Goal: Transaction & Acquisition: Purchase product/service

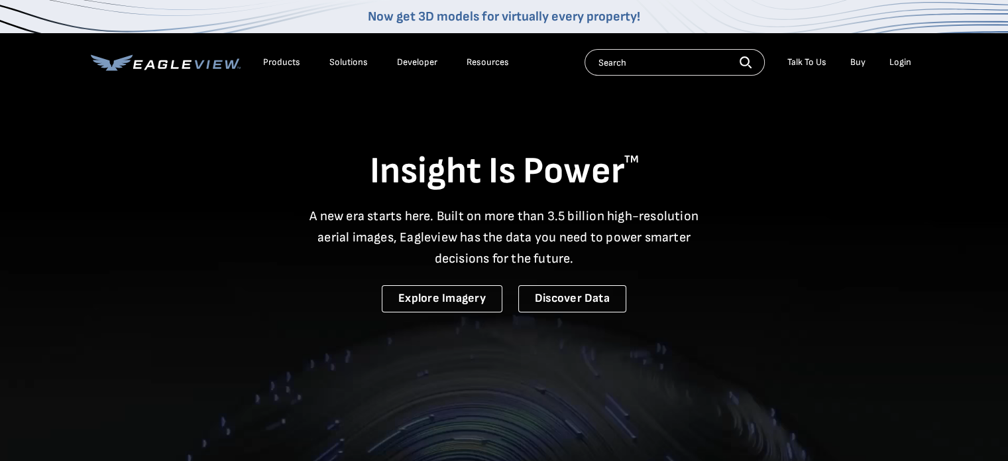
click at [903, 62] on div "Login" at bounding box center [901, 62] width 22 height 12
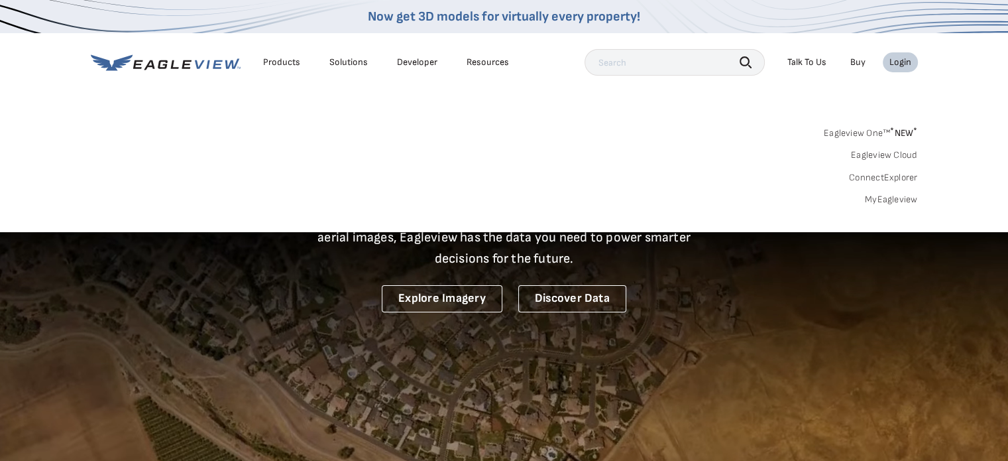
click at [870, 197] on link "MyEagleview" at bounding box center [891, 200] width 53 height 12
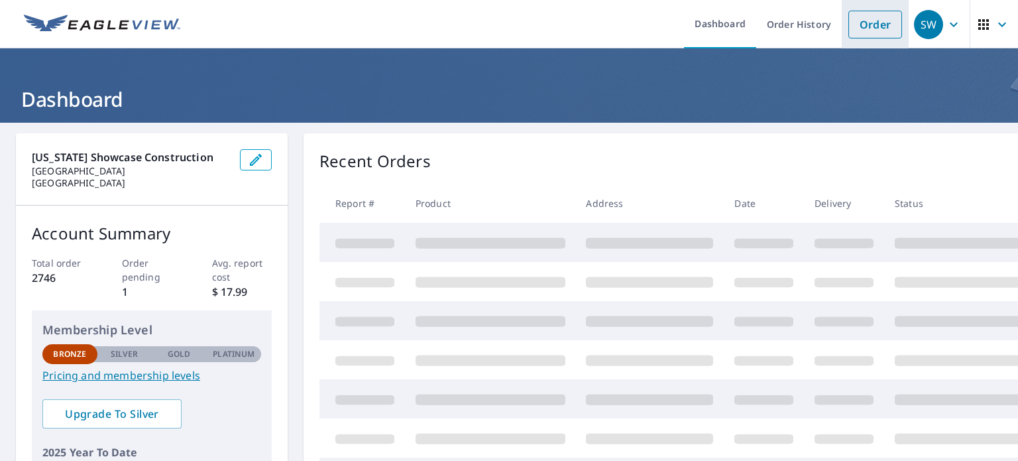
click at [866, 21] on link "Order" at bounding box center [876, 25] width 54 height 28
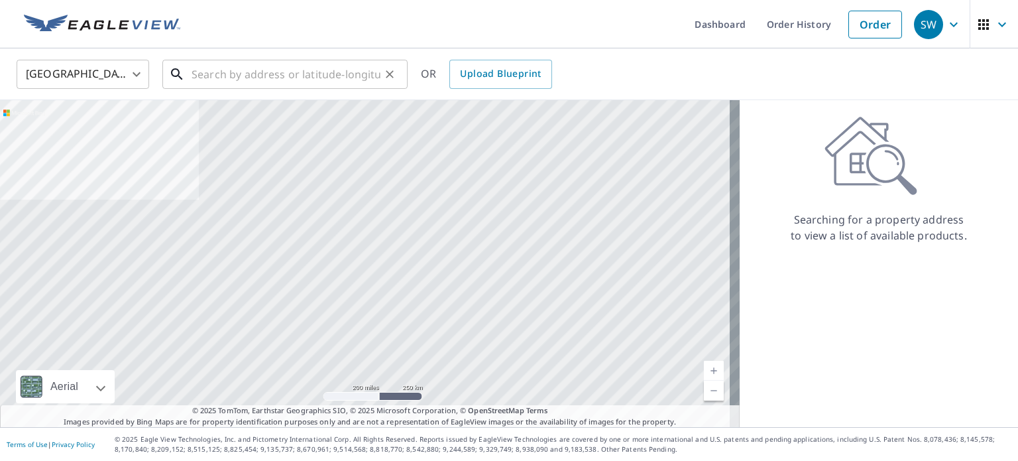
click at [332, 74] on input "text" at bounding box center [286, 74] width 189 height 37
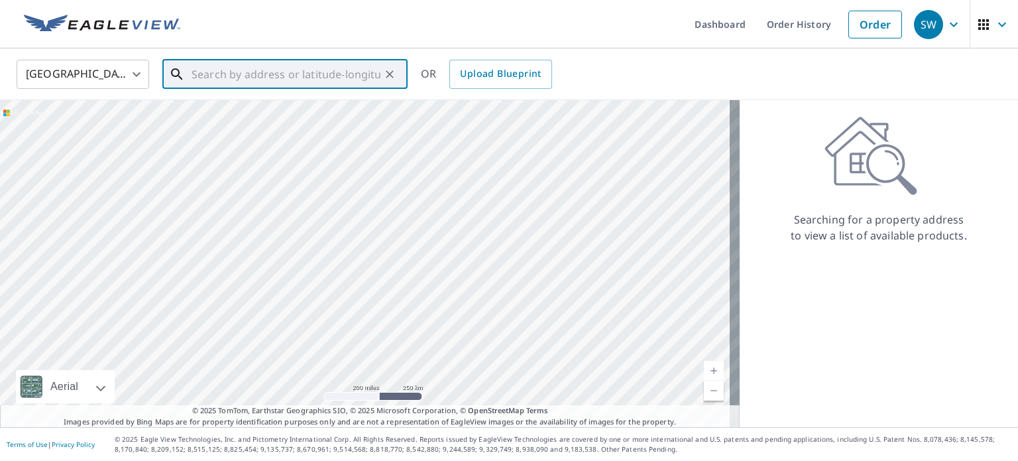
paste input "1415 Santa Susana D"
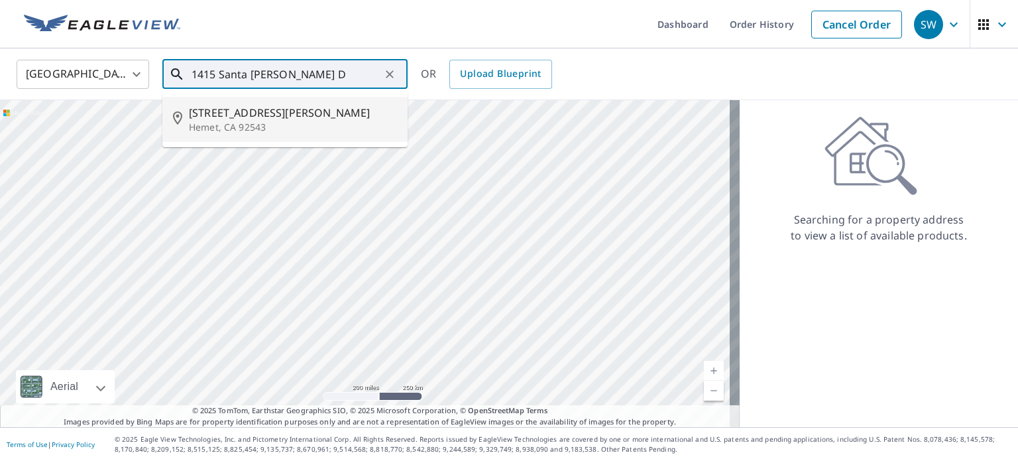
click at [302, 109] on span "1415 Santa Susana Dr" at bounding box center [293, 113] width 208 height 16
type input "1415 Santa Susana Dr Hemet, CA 92543"
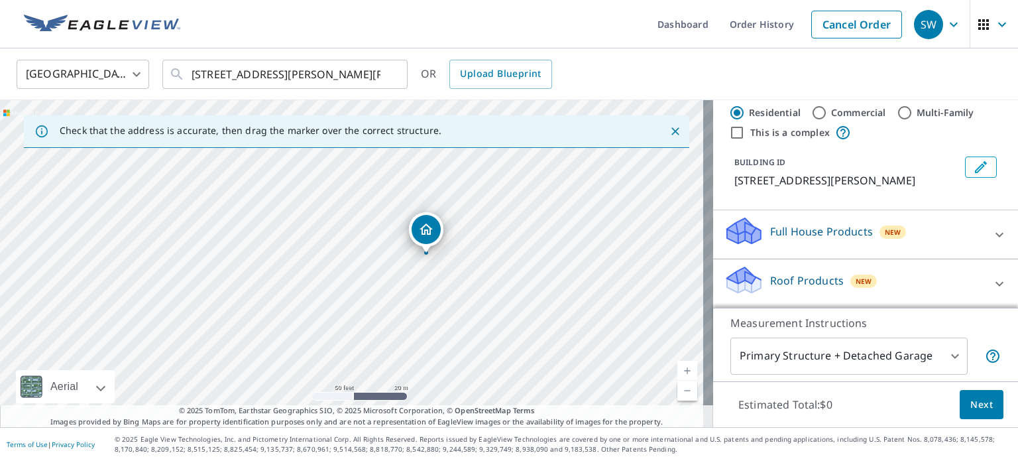
scroll to position [125, 0]
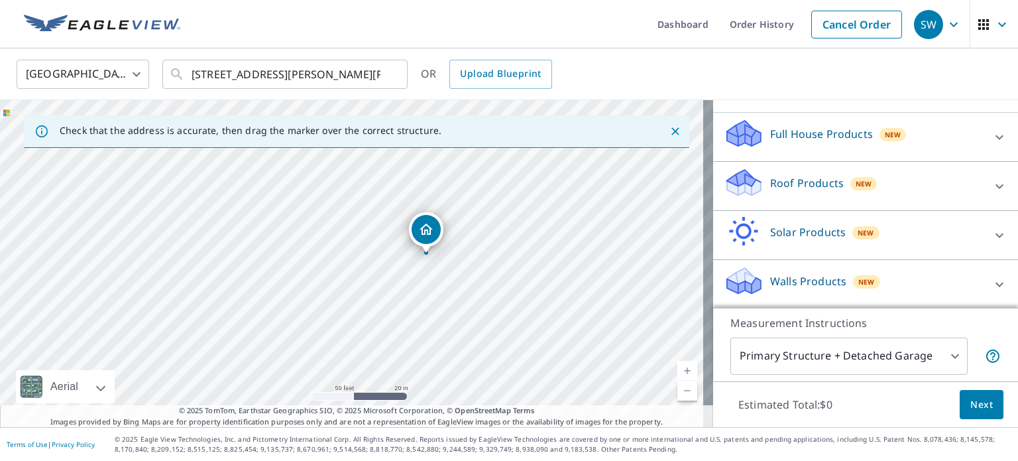
click at [908, 183] on div "Roof Products New" at bounding box center [854, 186] width 260 height 38
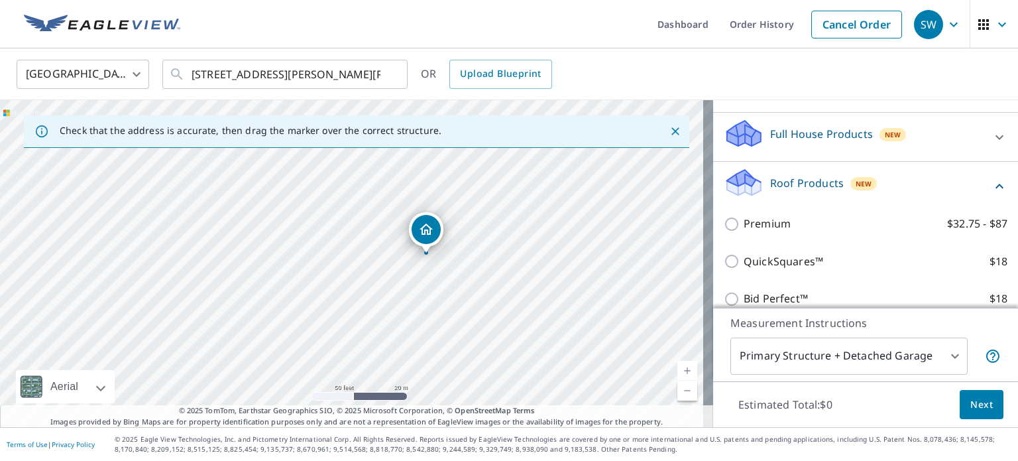
scroll to position [237, 0]
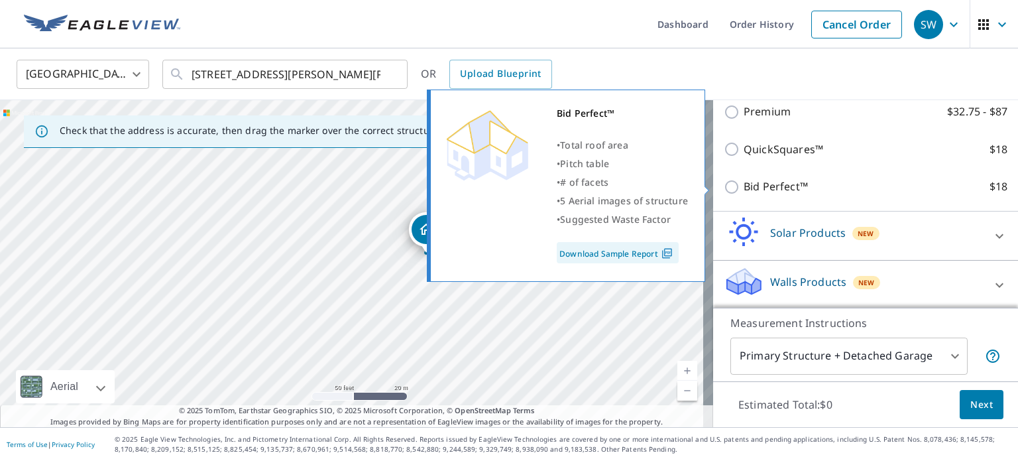
click at [724, 180] on input "Bid Perfect™ $18" at bounding box center [734, 187] width 20 height 16
checkbox input "true"
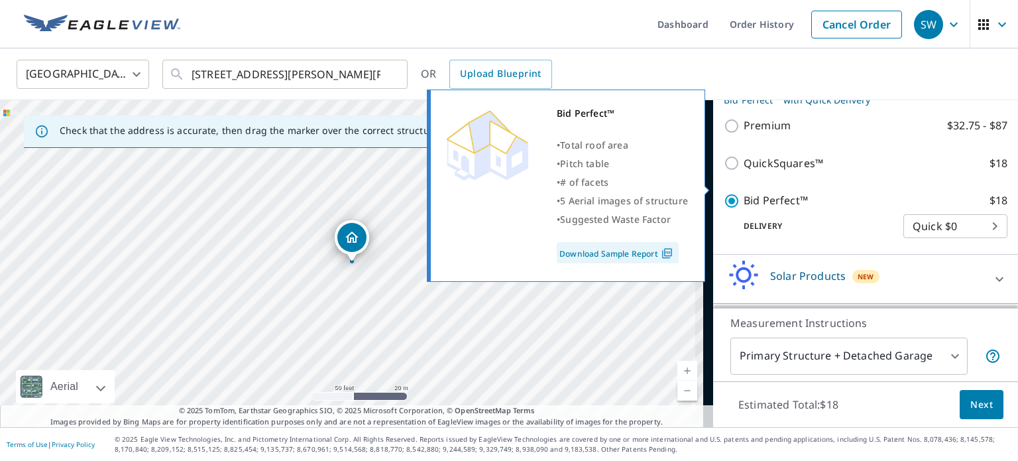
scroll to position [251, 0]
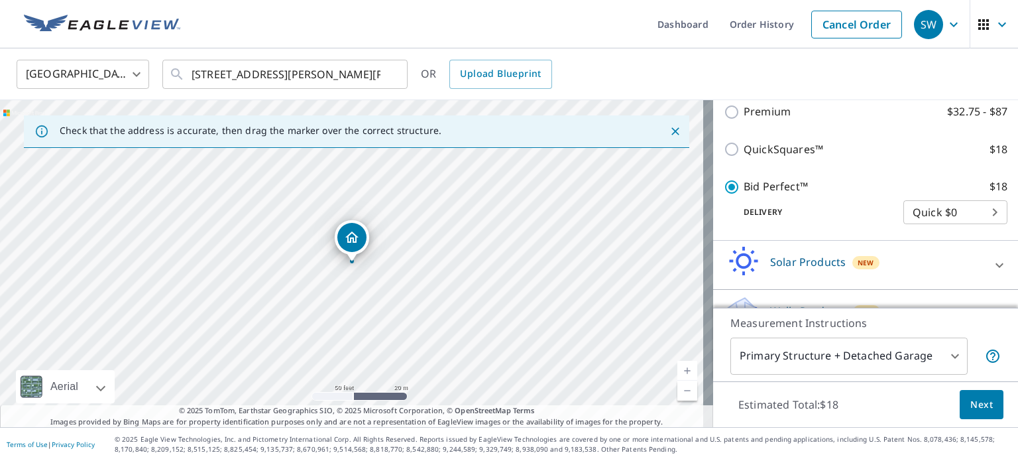
click at [971, 402] on span "Next" at bounding box center [982, 404] width 23 height 17
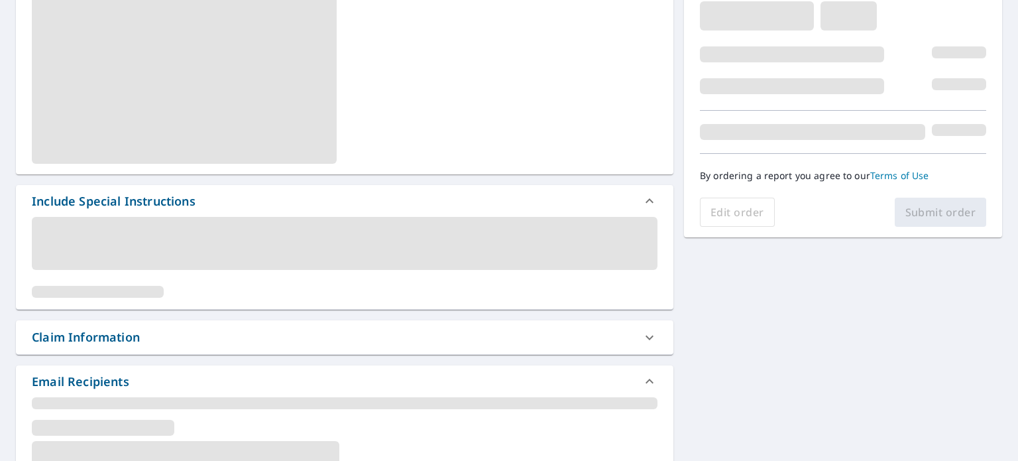
scroll to position [265, 0]
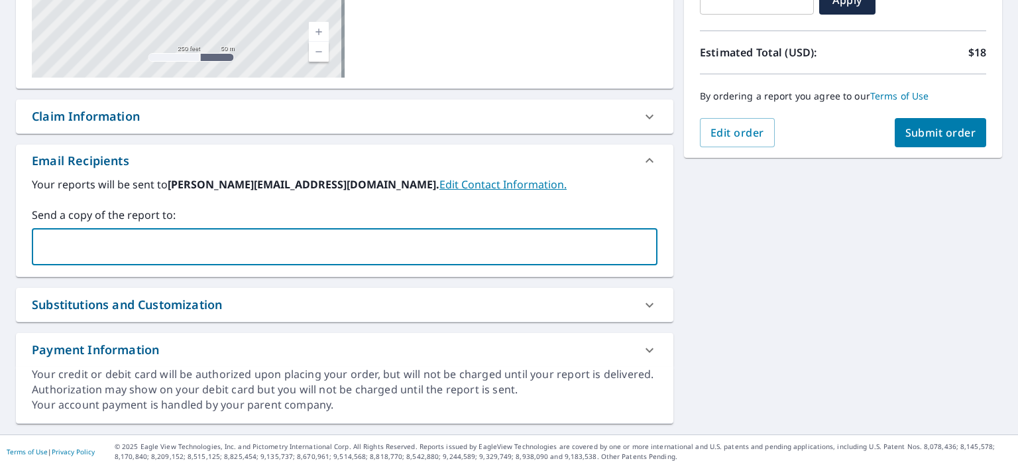
click at [126, 246] on input "text" at bounding box center [335, 246] width 594 height 25
type input "briano@calshowcase.com,"
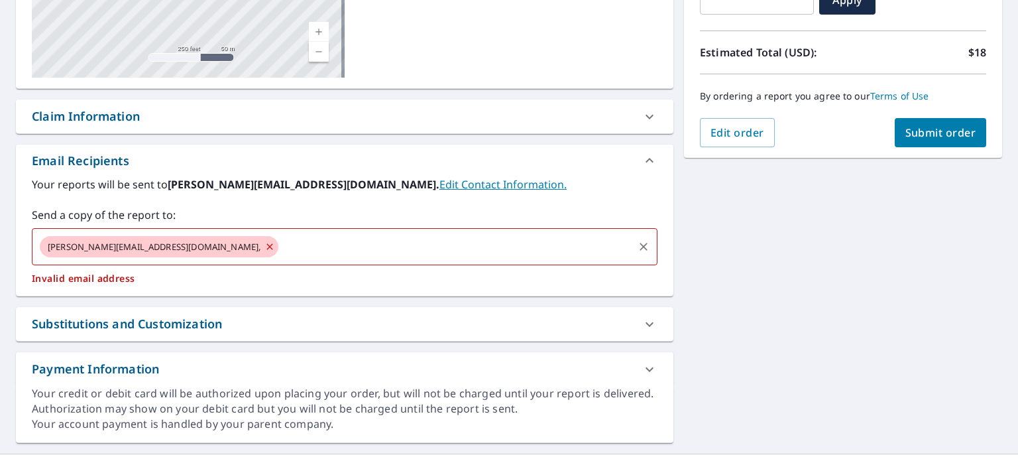
checkbox input "true"
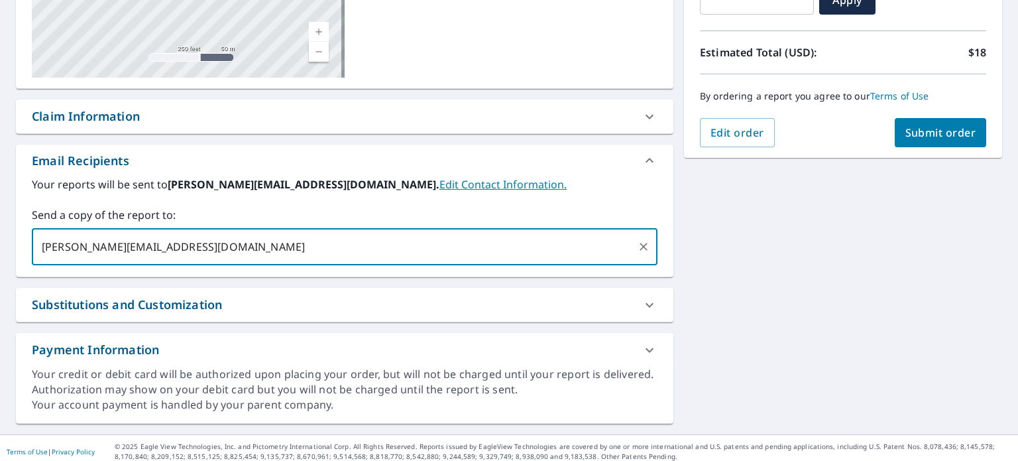
type input "briano@calshowcase.com"
checkbox input "true"
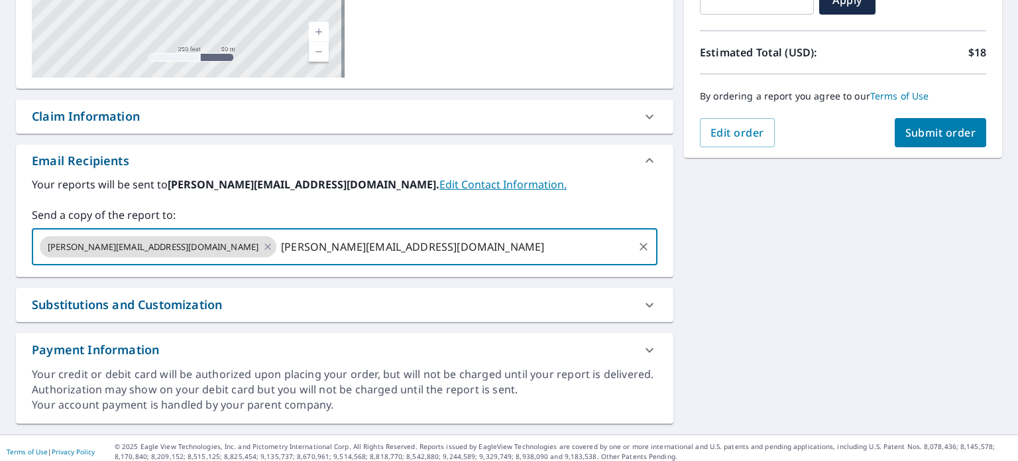
type input "santiago@calshowcase.com"
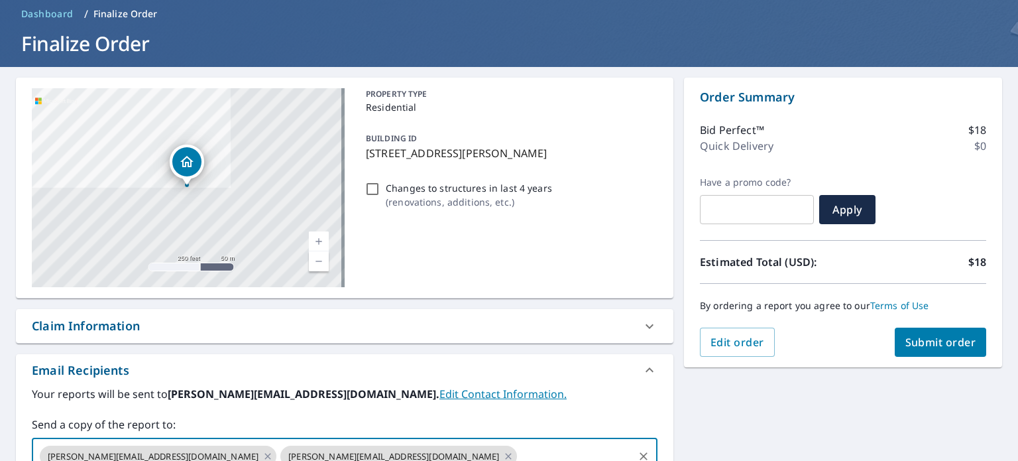
scroll to position [133, 0]
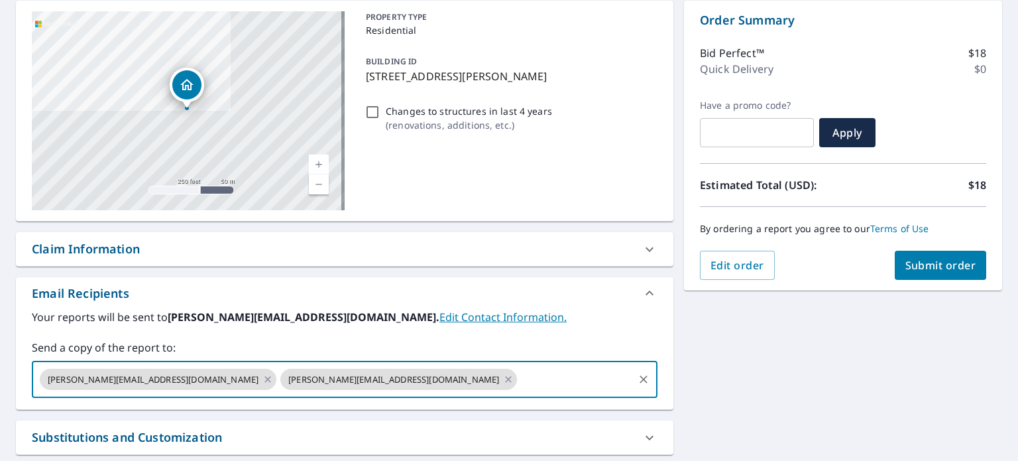
click at [929, 272] on button "Submit order" at bounding box center [941, 265] width 92 height 29
checkbox input "true"
